Goal: Information Seeking & Learning: Learn about a topic

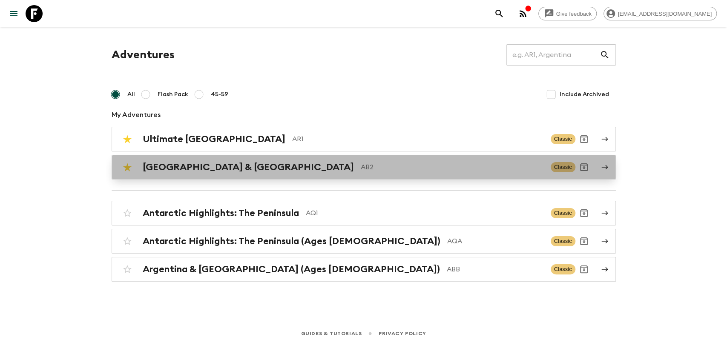
click at [235, 162] on div "Argentina & [GEOGRAPHIC_DATA] AB2" at bounding box center [343, 167] width 401 height 11
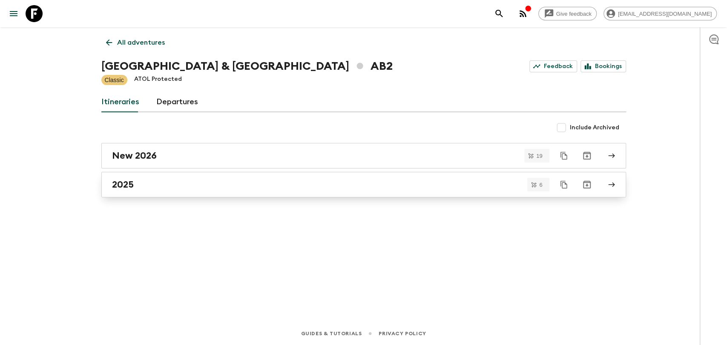
click at [164, 175] on link "2025" at bounding box center [363, 185] width 525 height 26
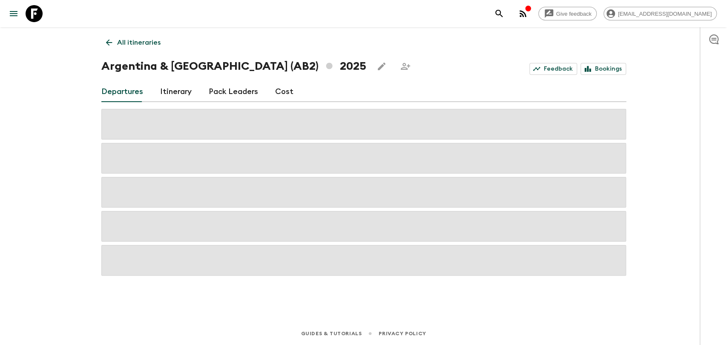
click at [275, 88] on link "Cost" at bounding box center [284, 92] width 18 height 20
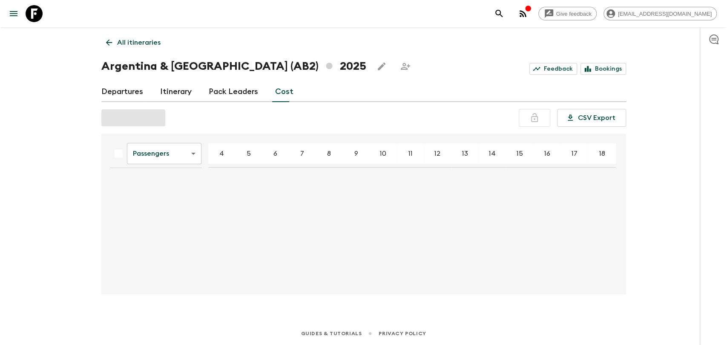
click at [144, 155] on body "Give feedback [PERSON_NAME][EMAIL_ADDRESS][DOMAIN_NAME] All itineraries [GEOGRA…" at bounding box center [363, 172] width 727 height 345
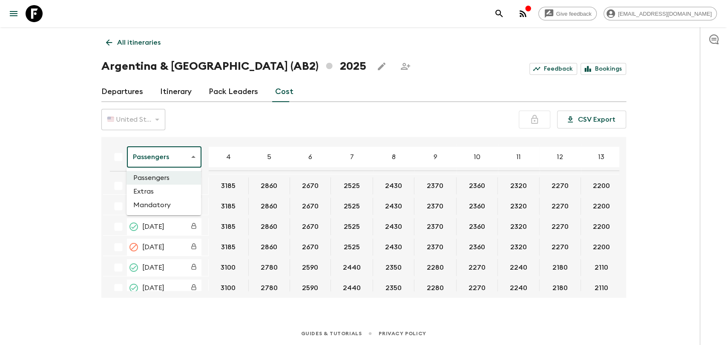
click at [152, 198] on ul "Passengers Extras Mandatory" at bounding box center [163, 192] width 75 height 48
click at [155, 204] on li "Mandatory" at bounding box center [163, 205] width 75 height 14
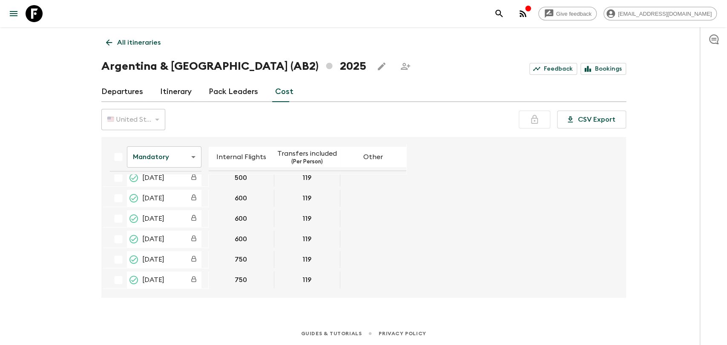
scroll to position [193, 0]
